Goal: Task Accomplishment & Management: Use online tool/utility

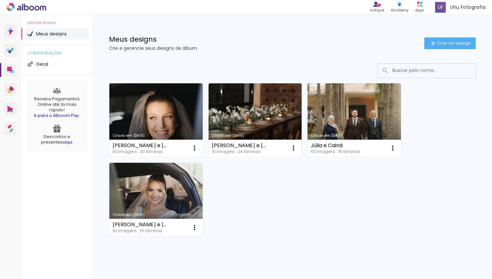
click at [175, 117] on link "Criado em [DATE]" at bounding box center [155, 119] width 93 height 73
